Goal: Information Seeking & Learning: Learn about a topic

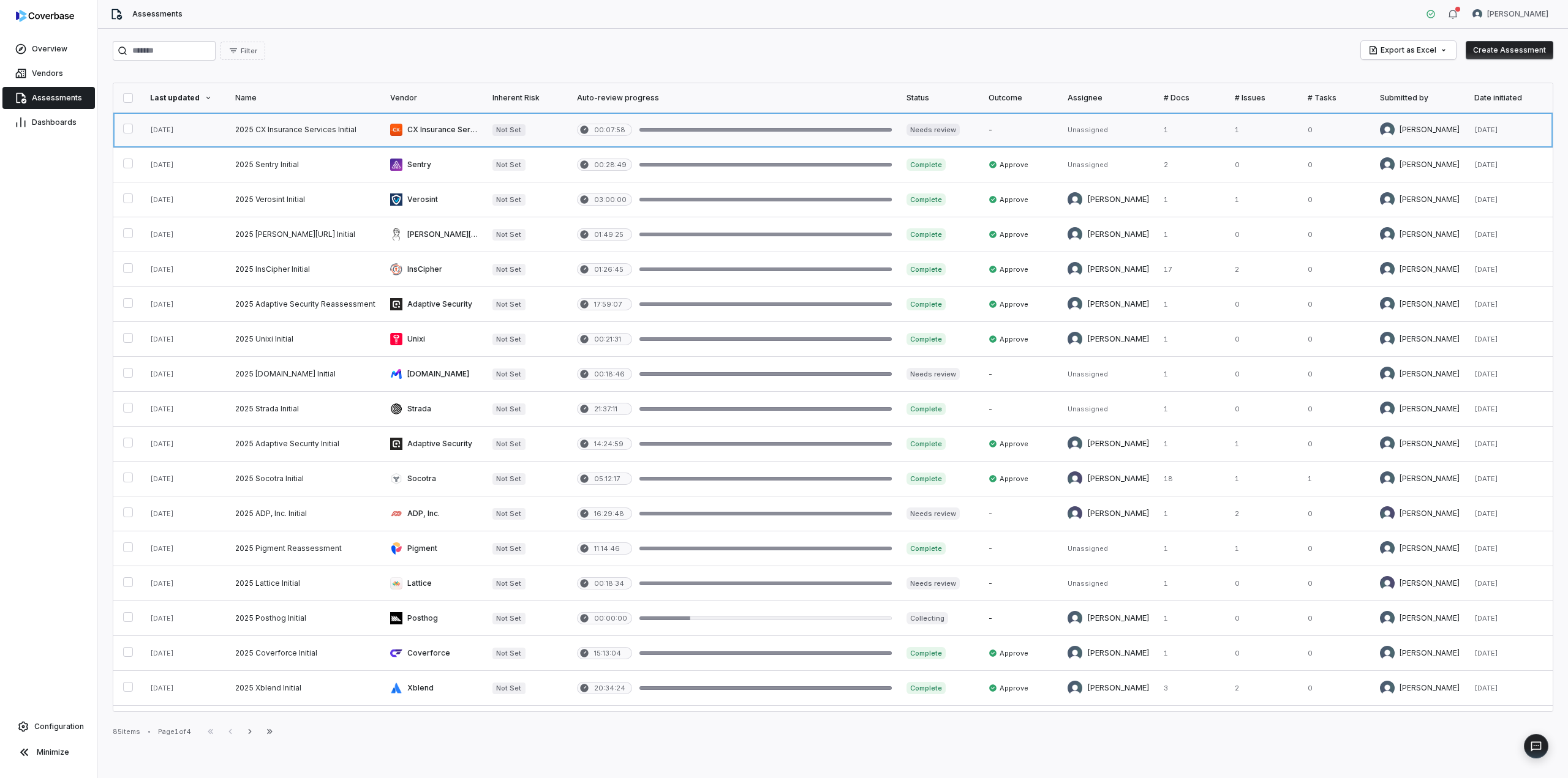
click at [288, 135] on link at bounding box center [305, 129] width 155 height 34
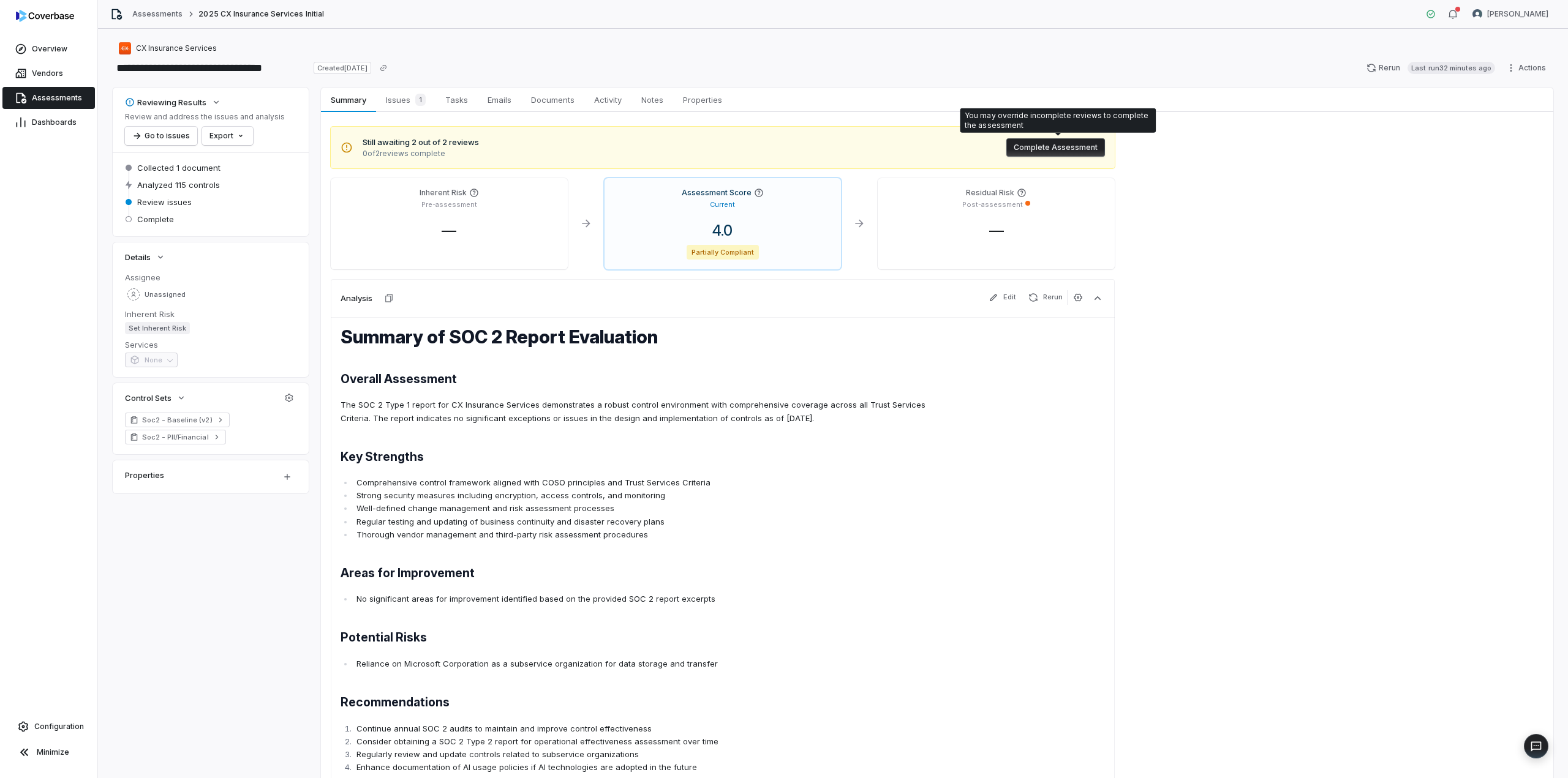
click at [1064, 141] on button "Complete Assessment" at bounding box center [1056, 147] width 98 height 18
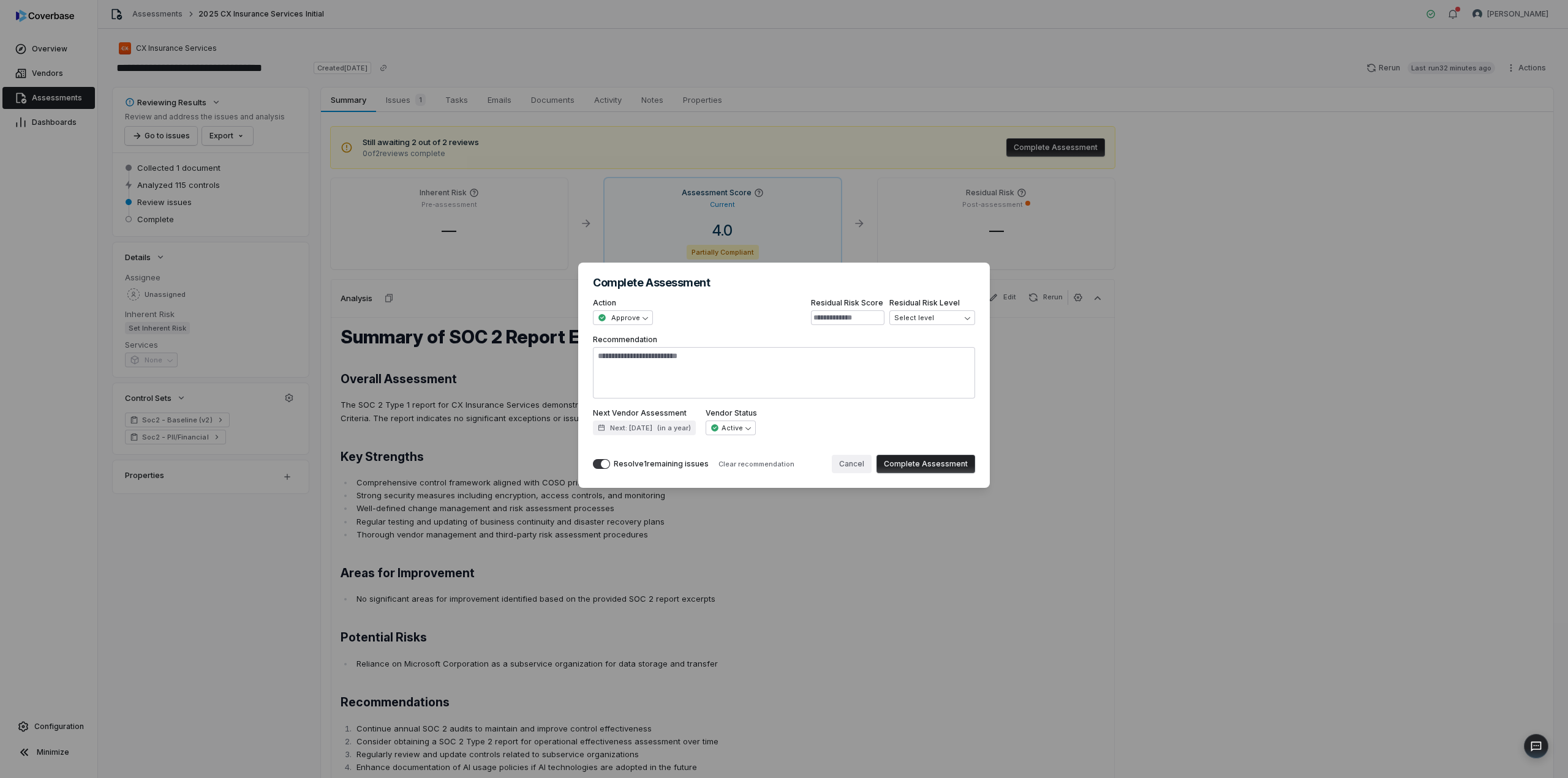
click at [849, 465] on button "Cancel" at bounding box center [852, 464] width 40 height 18
type textarea "*"
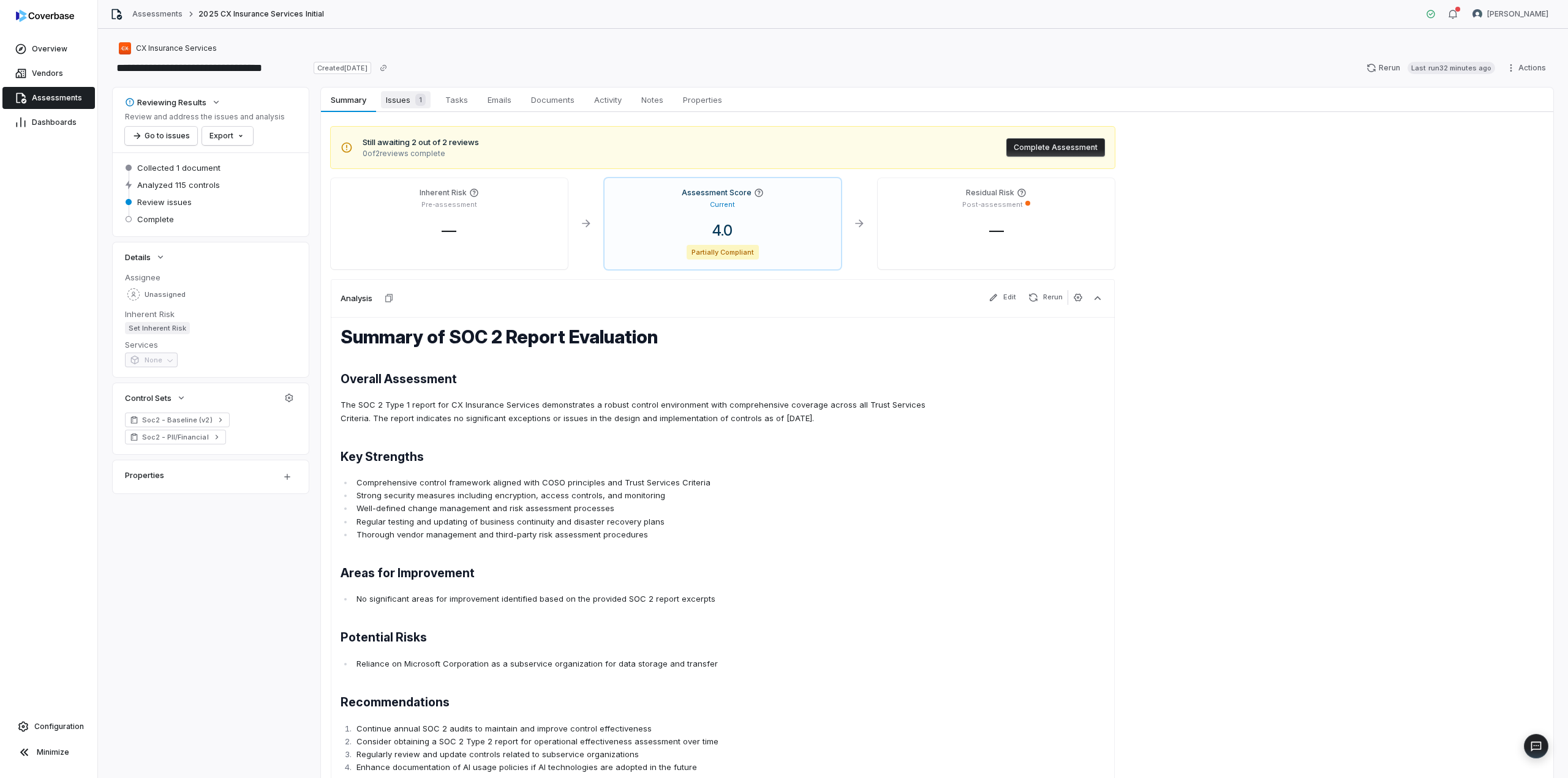
click at [403, 100] on span "Issues 1" at bounding box center [406, 100] width 50 height 17
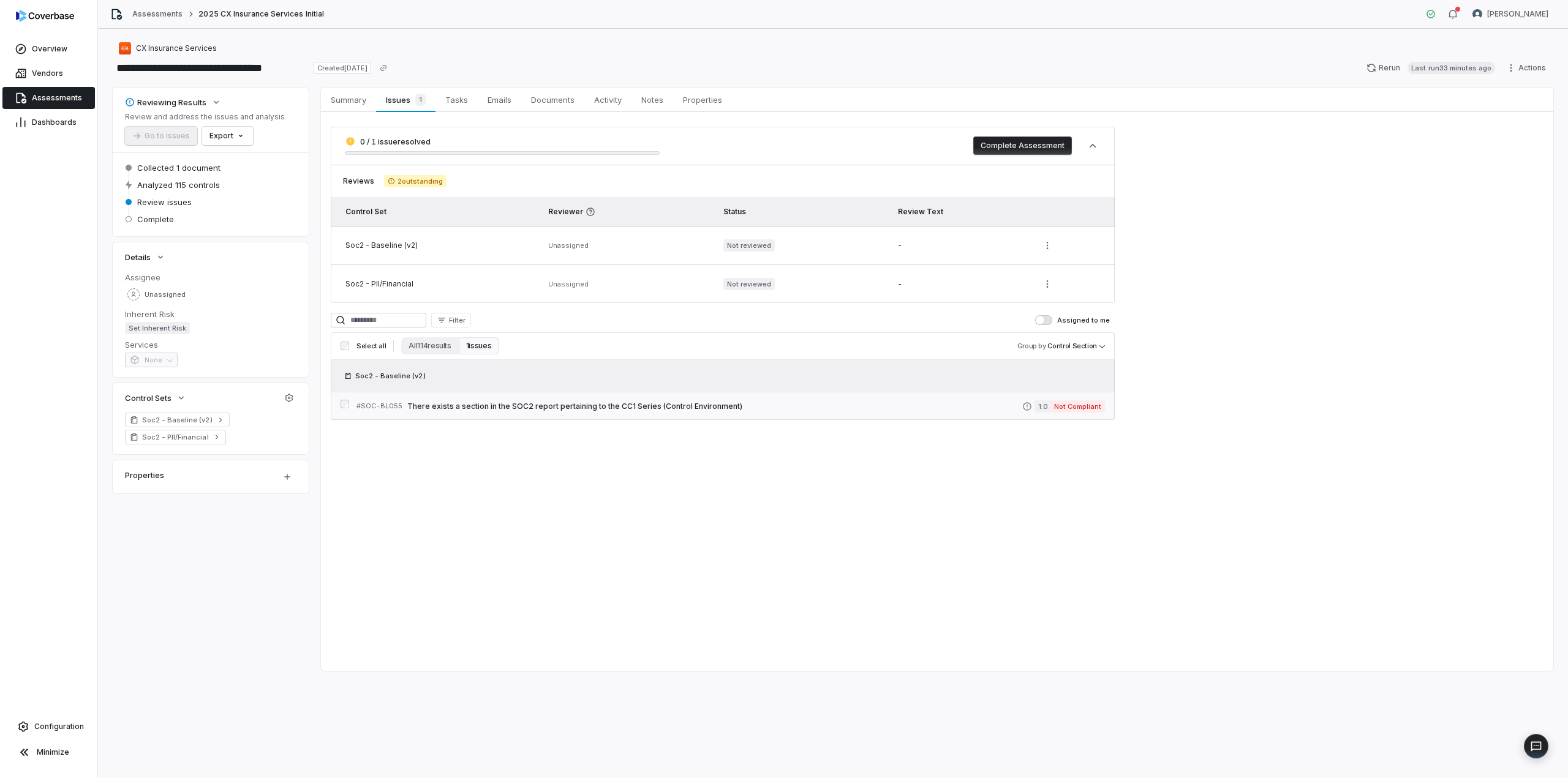
click at [622, 406] on span "There exists a section in the SOC2 report pertaining to the CC1 Series (Control…" at bounding box center [715, 406] width 615 height 10
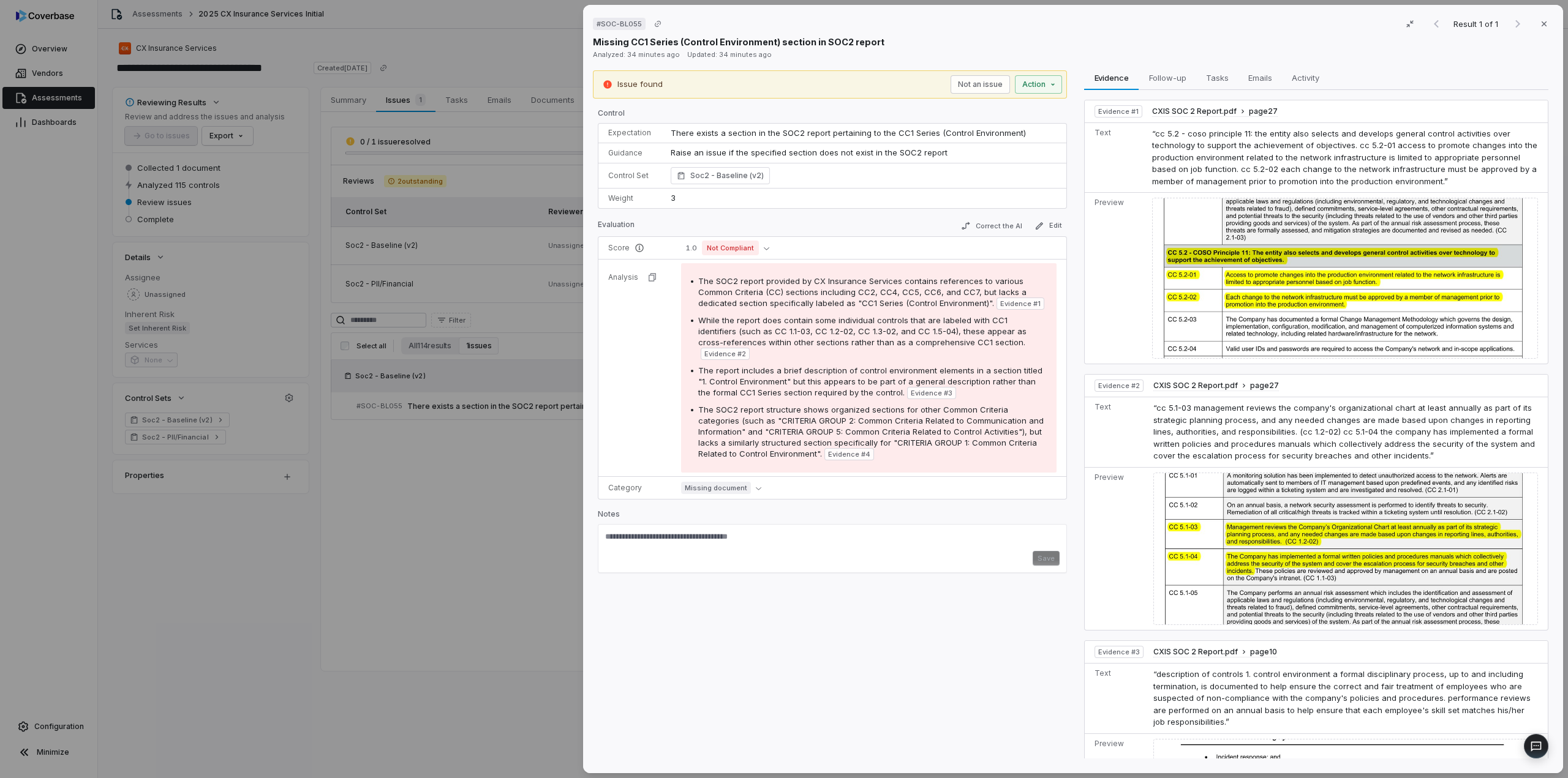
click at [401, 476] on div "# SOC-BL055 Result 1 of 1 Close Missing CC1 Series (Control Environment) sectio…" at bounding box center [784, 389] width 1568 height 778
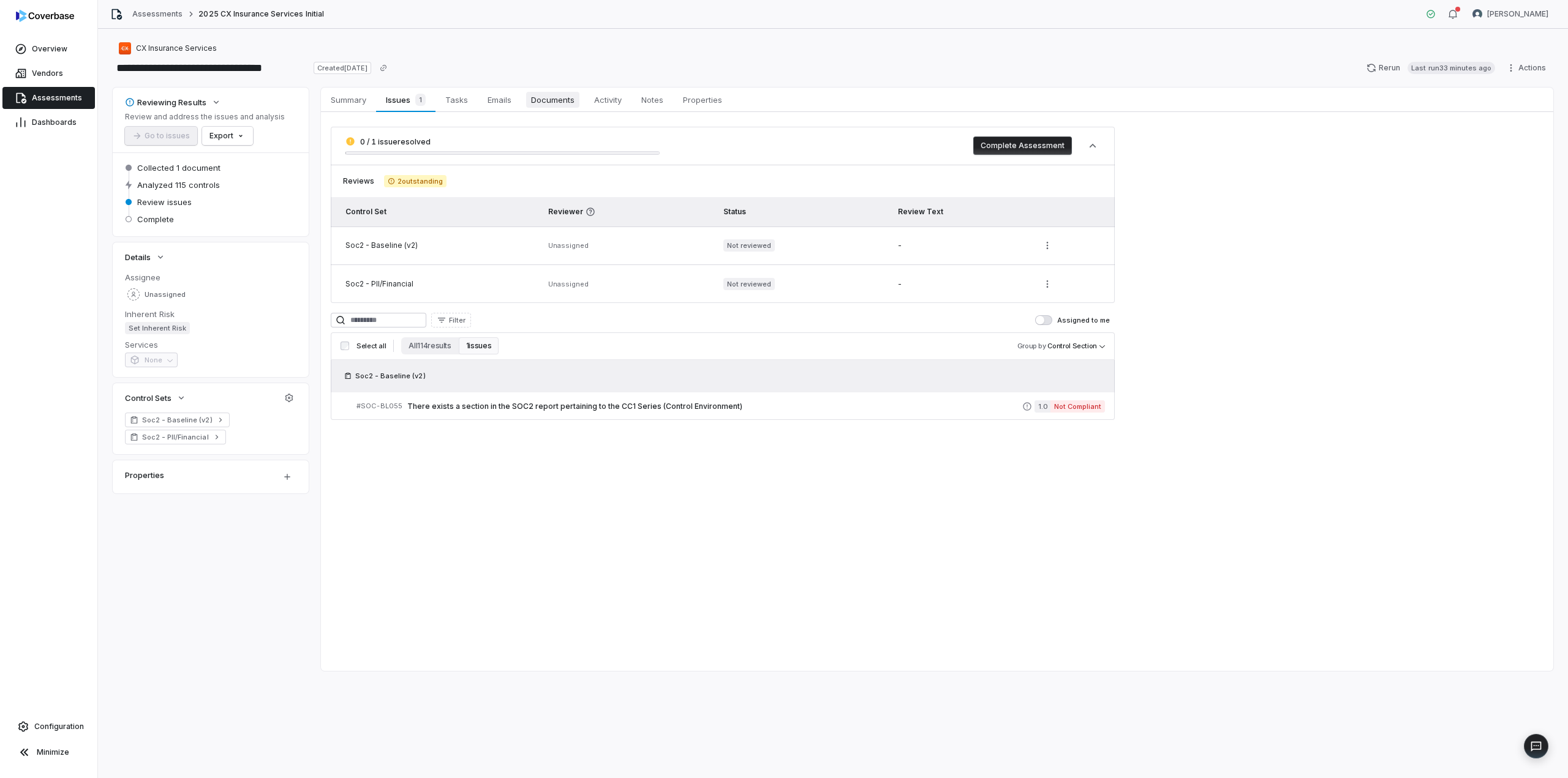
click at [539, 102] on span "Documents" at bounding box center [553, 100] width 53 height 16
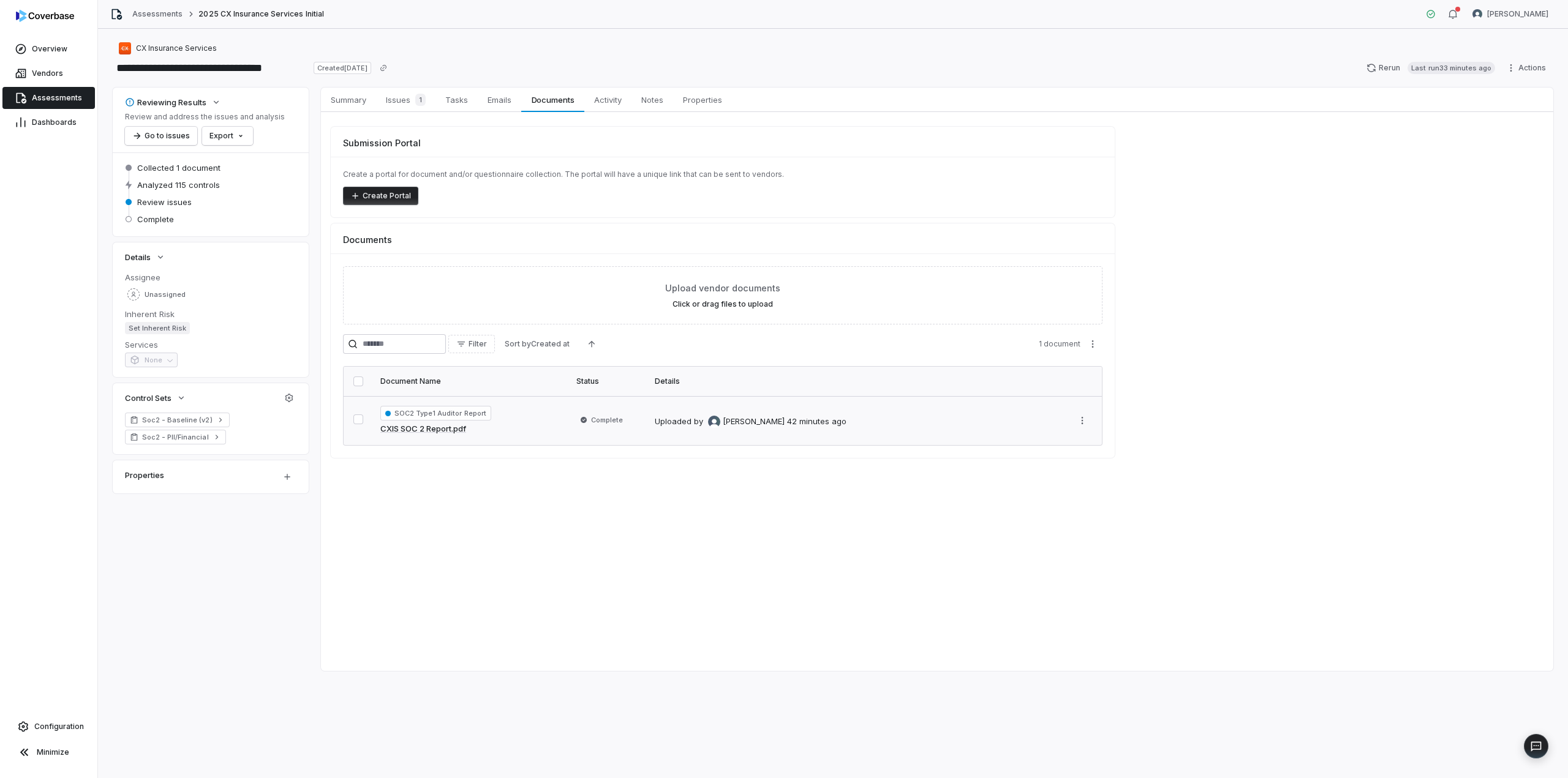
click at [829, 435] on td "Uploaded by [PERSON_NAME] 42 minutes ago" at bounding box center [856, 421] width 418 height 49
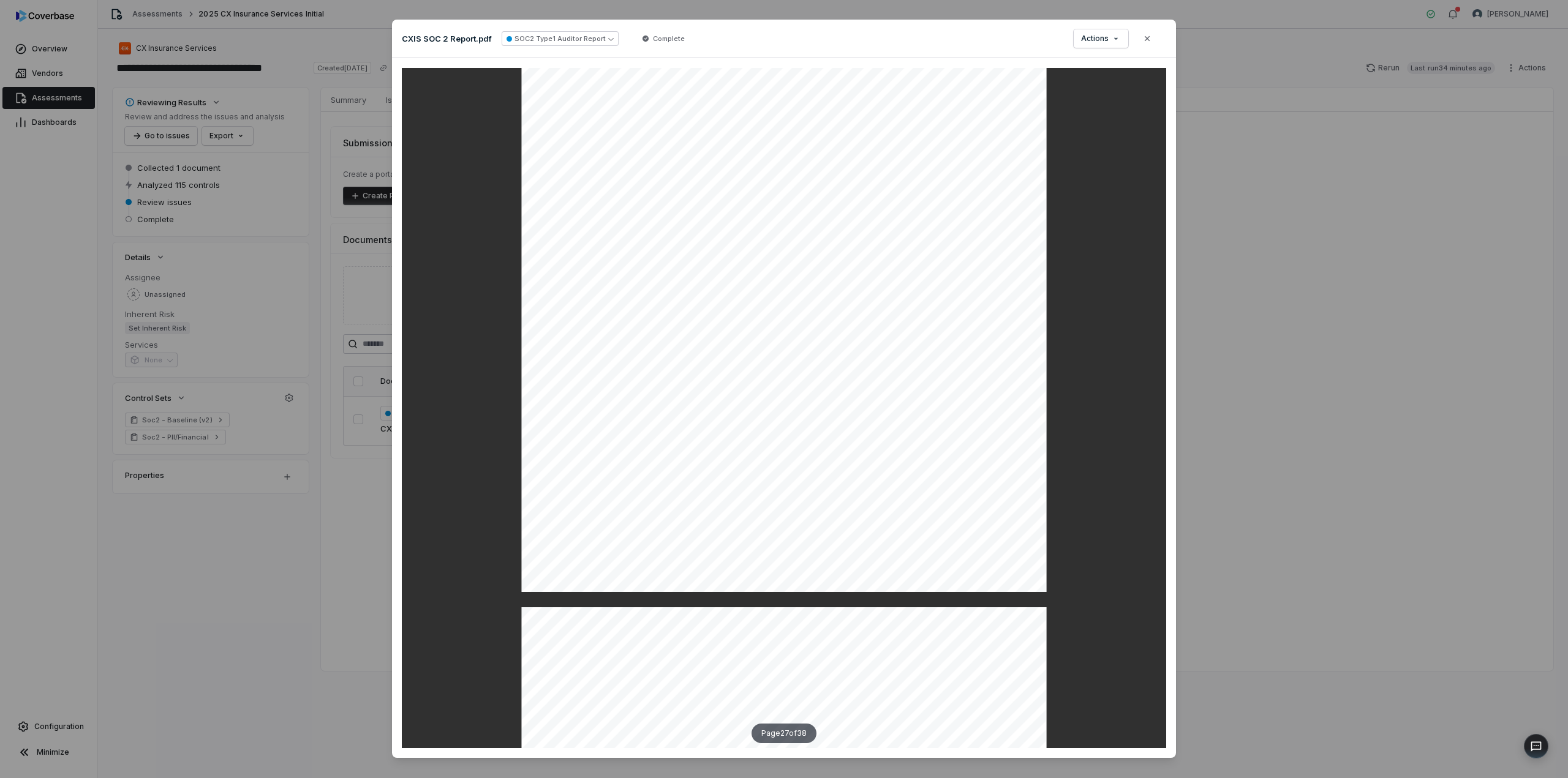
scroll to position [18200, 0]
click at [1149, 44] on button "Close" at bounding box center [1147, 38] width 26 height 26
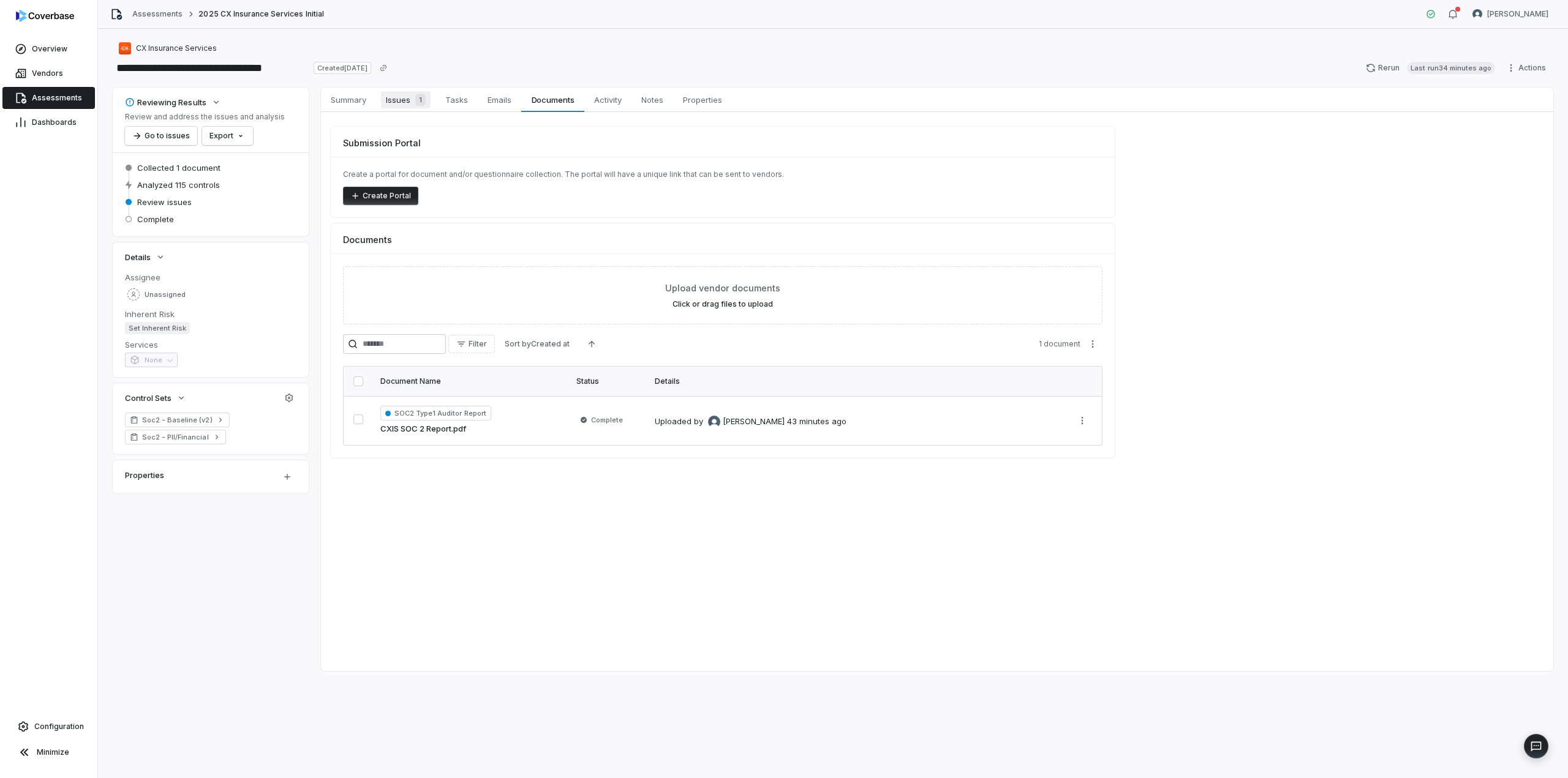
click at [411, 92] on span "Issues 1" at bounding box center [406, 100] width 50 height 17
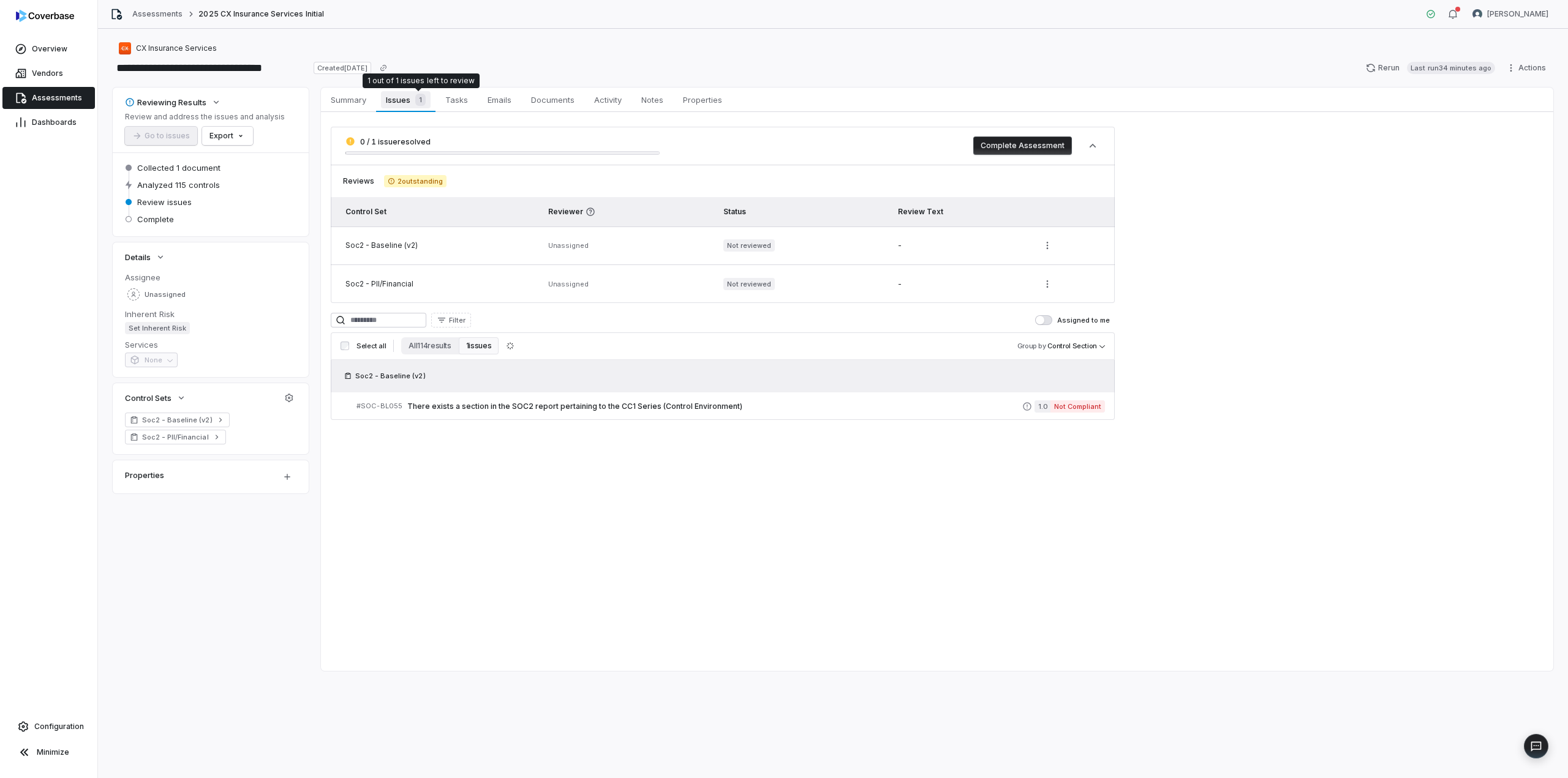
click at [411, 100] on div "1" at bounding box center [418, 100] width 15 height 12
click at [886, 409] on span "There exists a section in the SOC2 report pertaining to the CC1 Series (Control…" at bounding box center [715, 406] width 615 height 10
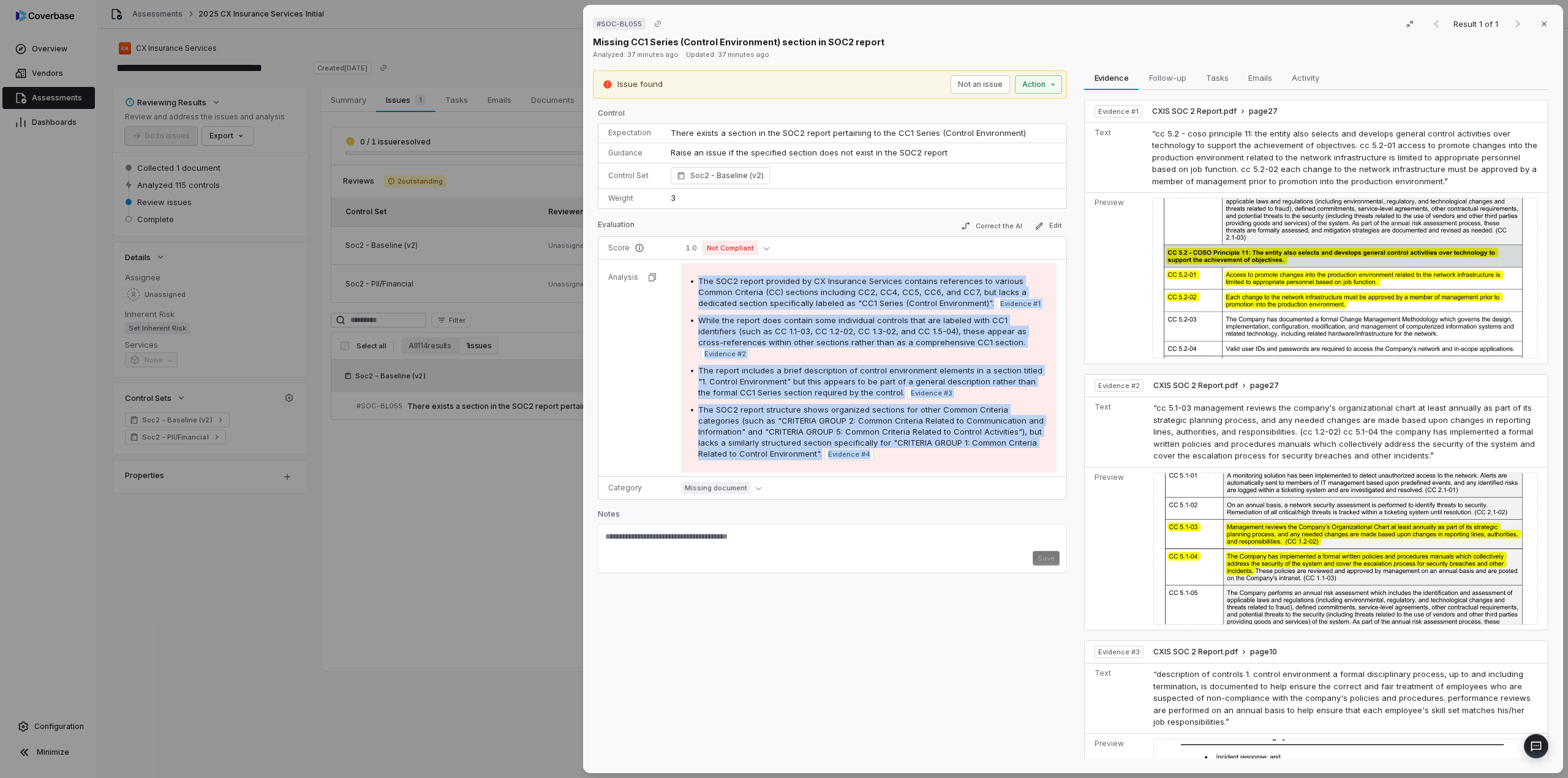
drag, startPoint x: 875, startPoint y: 448, endPoint x: 687, endPoint y: 279, distance: 252.8
click at [687, 279] on div "The SOC2 report provided by CX Insurance Services contains references to variou…" at bounding box center [869, 367] width 376 height 209
